Goal: Information Seeking & Learning: Understand process/instructions

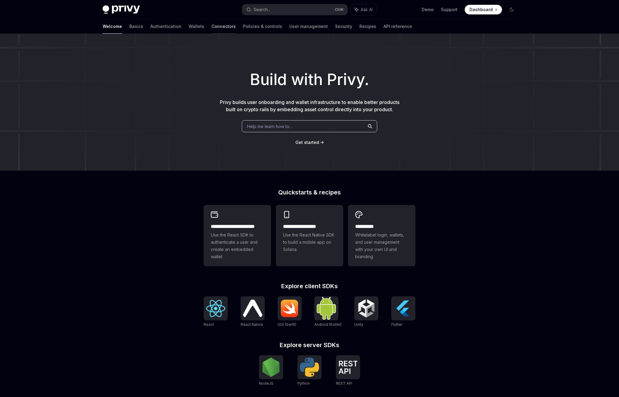
click at [211, 31] on link "Connectors" at bounding box center [223, 26] width 24 height 14
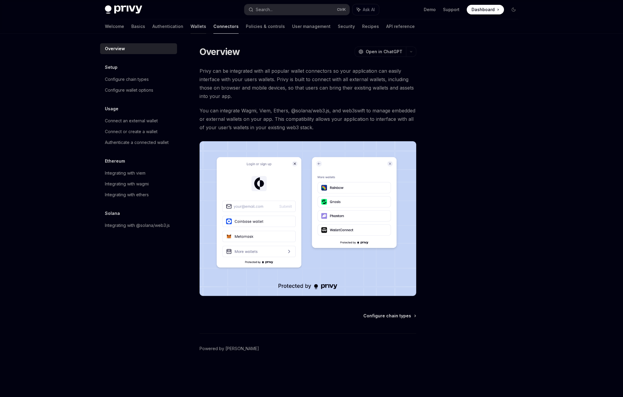
click at [191, 25] on link "Wallets" at bounding box center [199, 26] width 16 height 14
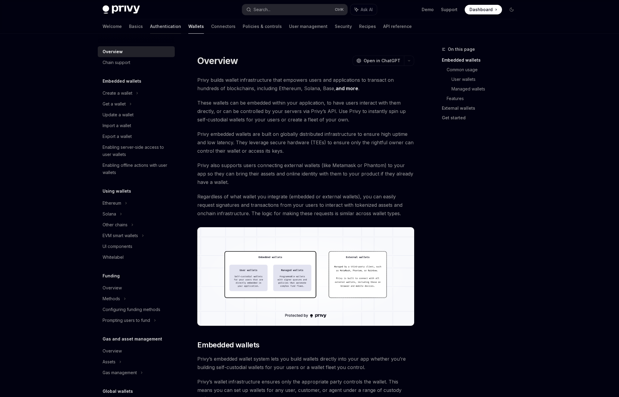
click at [150, 30] on link "Authentication" at bounding box center [165, 26] width 31 height 14
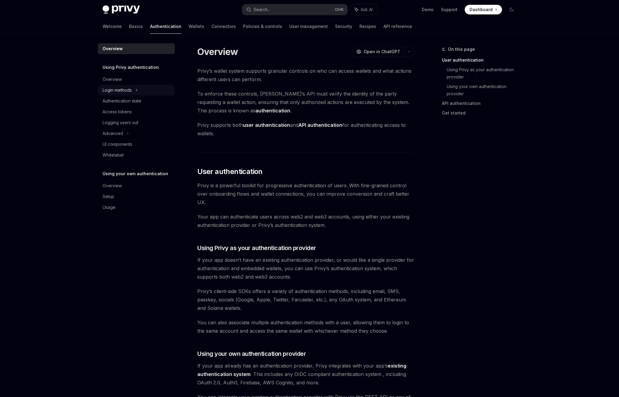
click at [129, 86] on div "Login methods" at bounding box center [136, 90] width 77 height 11
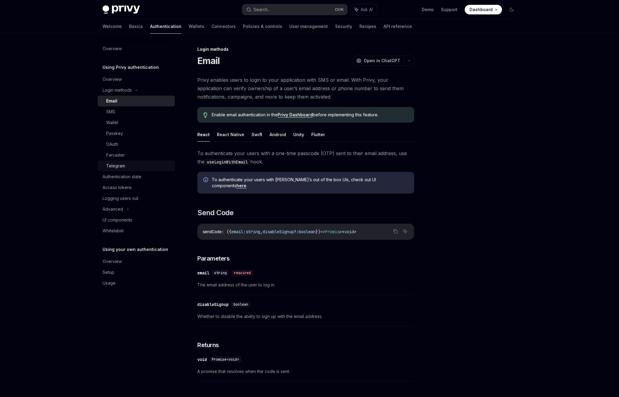
click at [125, 166] on div "Telegram" at bounding box center [138, 165] width 65 height 7
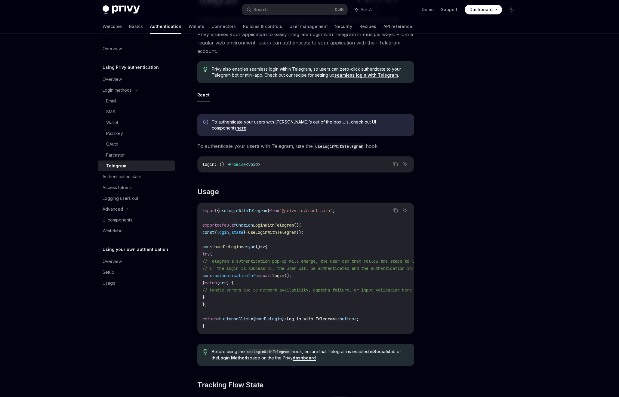
scroll to position [108, 0]
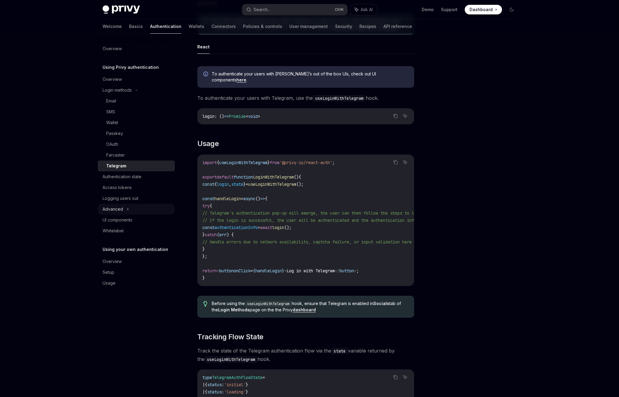
click at [138, 209] on div "Advanced" at bounding box center [136, 209] width 77 height 11
click at [139, 219] on div "MFA" at bounding box center [136, 220] width 77 height 11
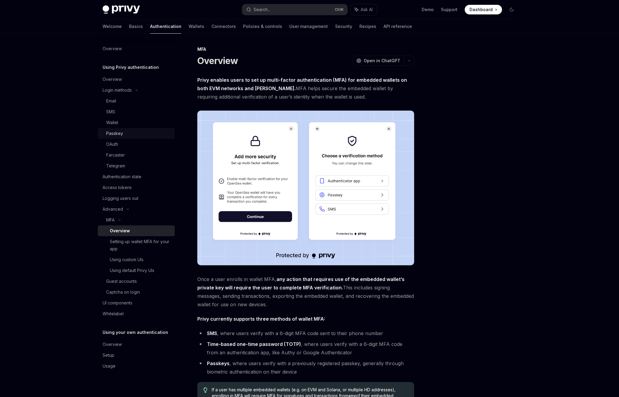
click at [138, 137] on link "Passkey" at bounding box center [136, 133] width 77 height 11
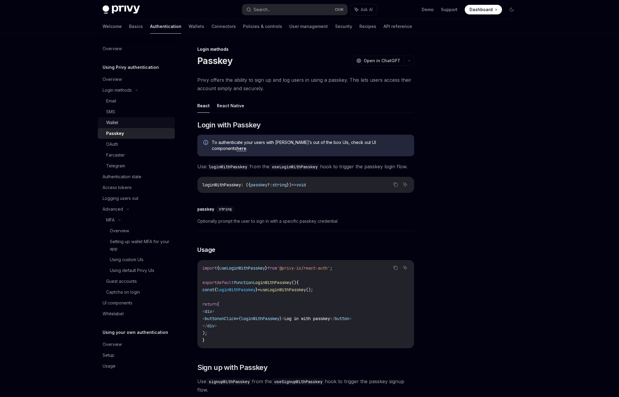
click at [133, 120] on div "Wallet" at bounding box center [138, 122] width 65 height 7
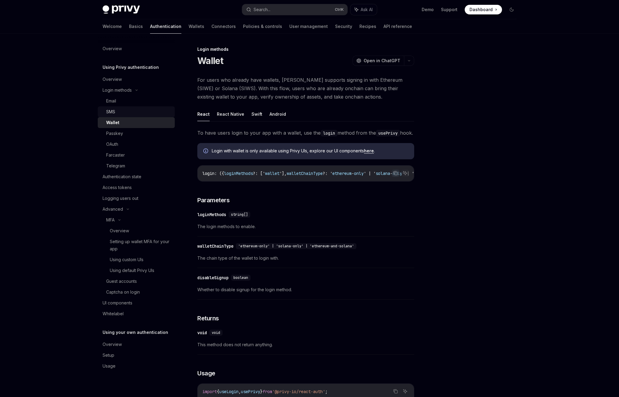
click at [132, 114] on div "SMS" at bounding box center [138, 111] width 65 height 7
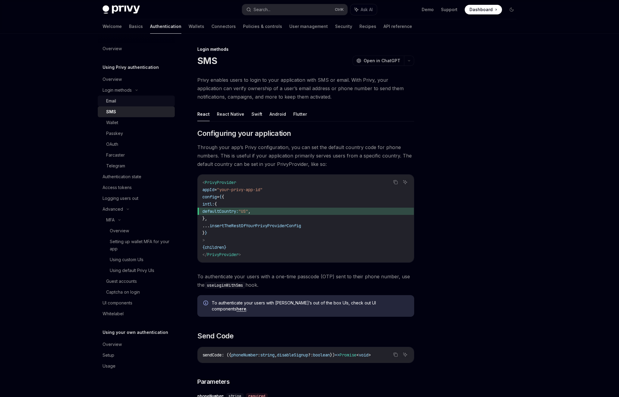
click at [129, 106] on link "Email" at bounding box center [136, 101] width 77 height 11
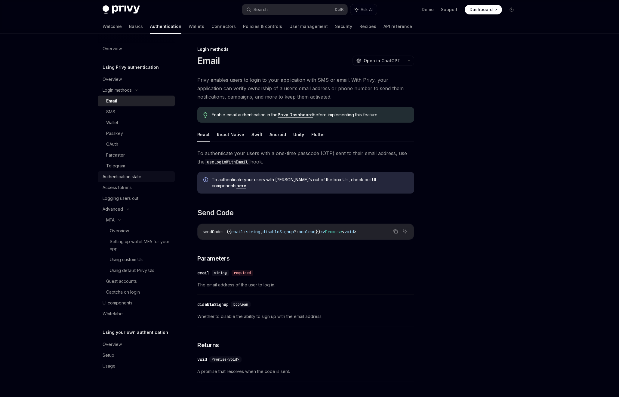
click at [134, 182] on link "Authentication state" at bounding box center [136, 176] width 77 height 11
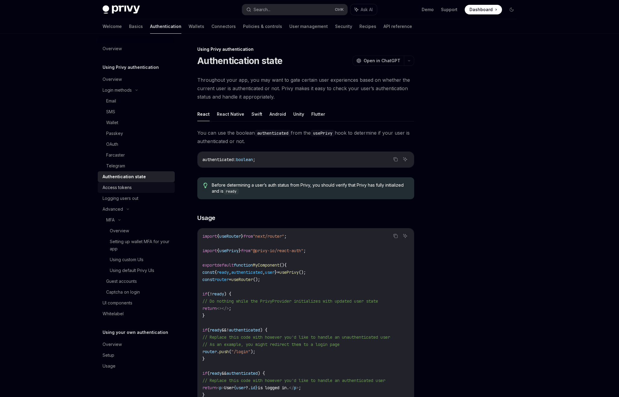
click at [135, 184] on div "Access tokens" at bounding box center [137, 187] width 69 height 7
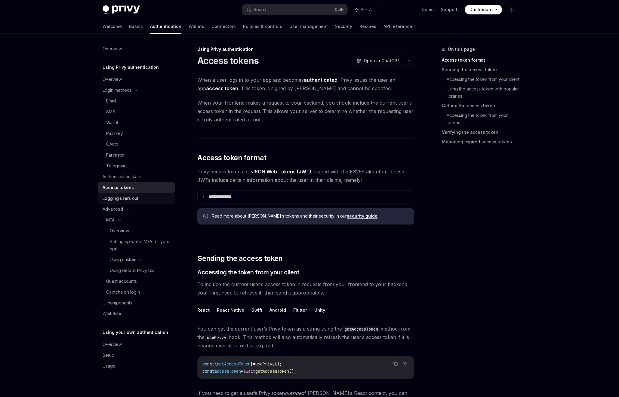
click at [132, 201] on div "Logging users out" at bounding box center [121, 198] width 36 height 7
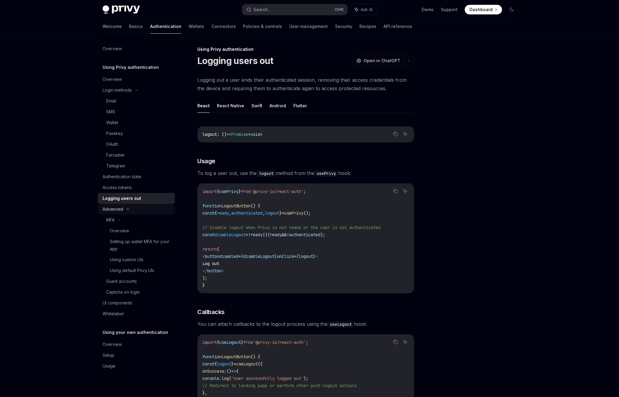
click at [131, 212] on div "Advanced" at bounding box center [136, 209] width 77 height 11
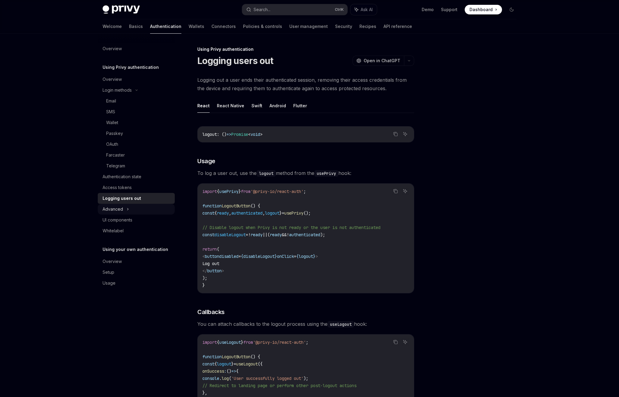
click at [130, 212] on div "Advanced" at bounding box center [136, 209] width 77 height 11
click at [128, 226] on link "Guest accounts" at bounding box center [136, 230] width 77 height 11
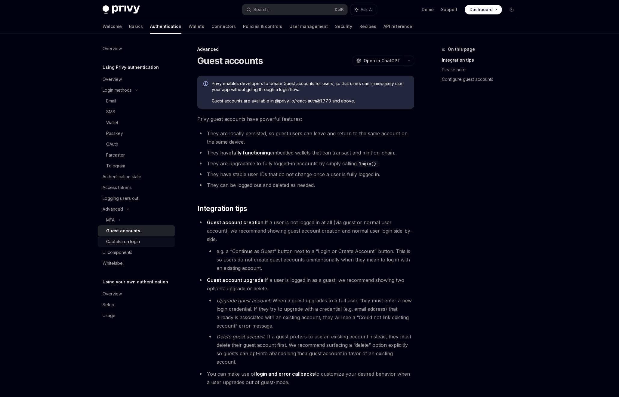
click at [135, 242] on div "Captcha on login" at bounding box center [123, 241] width 34 height 7
type textarea "*"
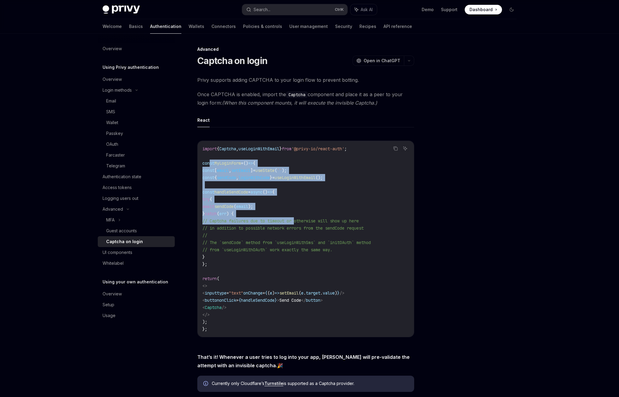
click at [303, 227] on code "import { Captcha , useLoginWithEmail } from '@privy-io/react-auth' ; const MyLo…" at bounding box center [305, 239] width 207 height 188
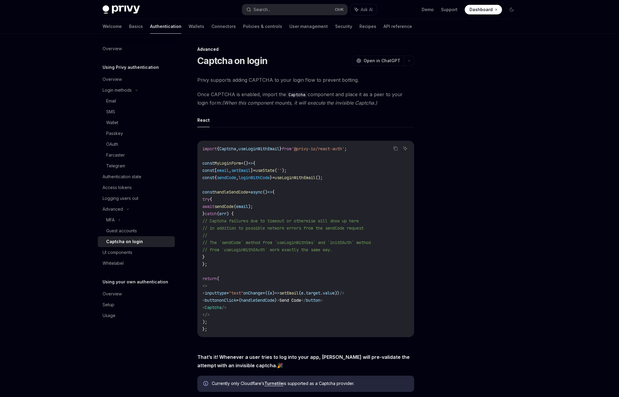
click at [332, 251] on span "// from `useLoginWithOAuth` work exactly the same way." at bounding box center [267, 249] width 130 height 5
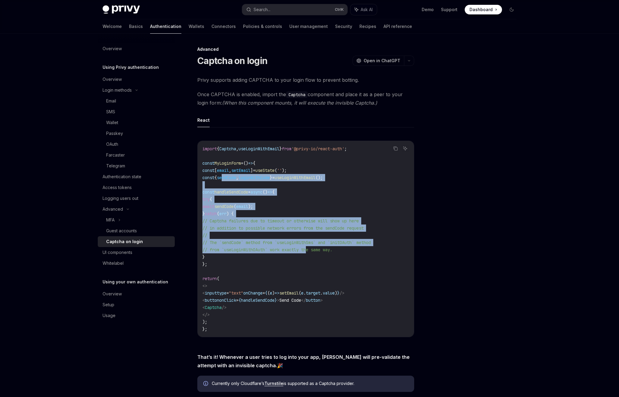
drag, startPoint x: 307, startPoint y: 242, endPoint x: 231, endPoint y: 179, distance: 98.3
click at [231, 179] on code "import { Captcha , useLoginWithEmail } from '@privy-io/react-auth' ; const MyLo…" at bounding box center [305, 239] width 207 height 188
click at [263, 191] on span "const handleSendCode = async () => {" at bounding box center [238, 191] width 72 height 5
click at [272, 194] on span "=>" at bounding box center [269, 191] width 5 height 5
